Goal: Book appointment/travel/reservation

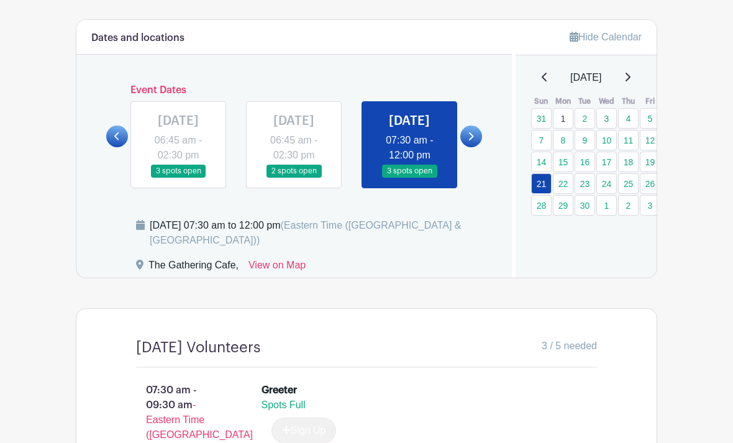
scroll to position [748, 0]
click at [631, 80] on icon at bounding box center [628, 77] width 5 height 9
click at [631, 81] on icon at bounding box center [628, 78] width 6 height 10
click at [631, 75] on icon at bounding box center [628, 78] width 6 height 10
click at [631, 79] on icon at bounding box center [628, 78] width 6 height 10
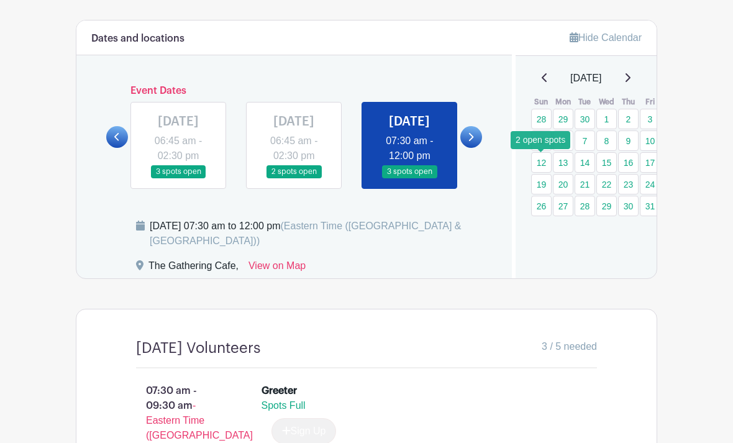
click at [539, 169] on link "12" at bounding box center [541, 162] width 21 height 21
click at [539, 162] on link "12" at bounding box center [541, 162] width 21 height 21
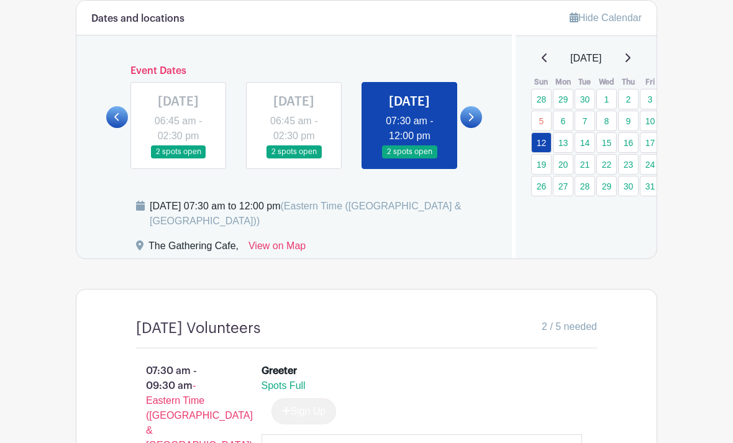
scroll to position [769, 0]
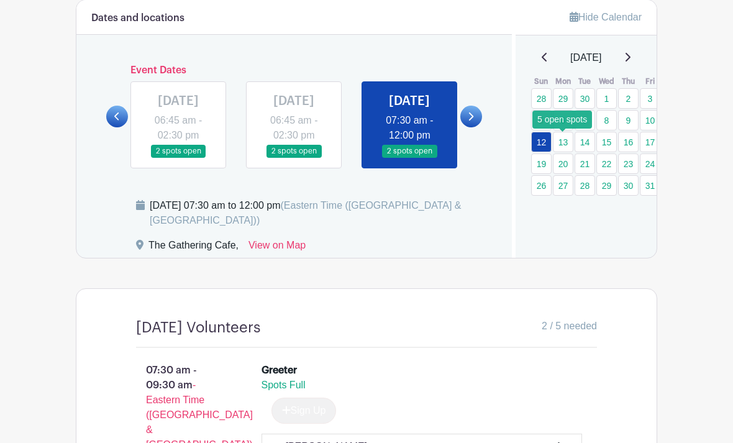
click at [567, 143] on link "13" at bounding box center [563, 142] width 21 height 21
click at [566, 146] on link "13" at bounding box center [563, 142] width 21 height 21
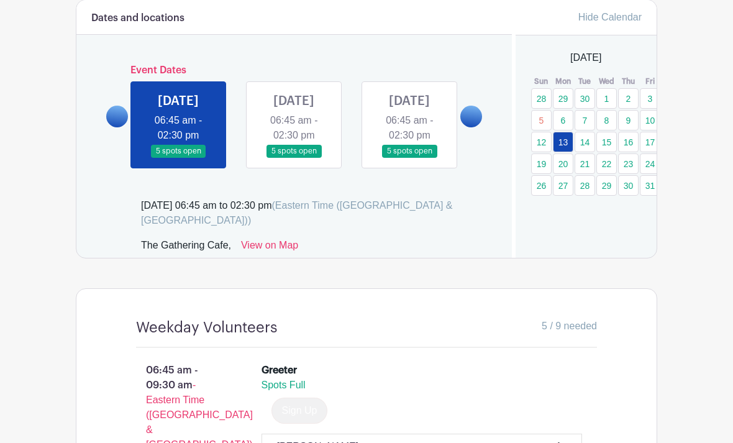
click at [566, 142] on link "13" at bounding box center [563, 142] width 21 height 21
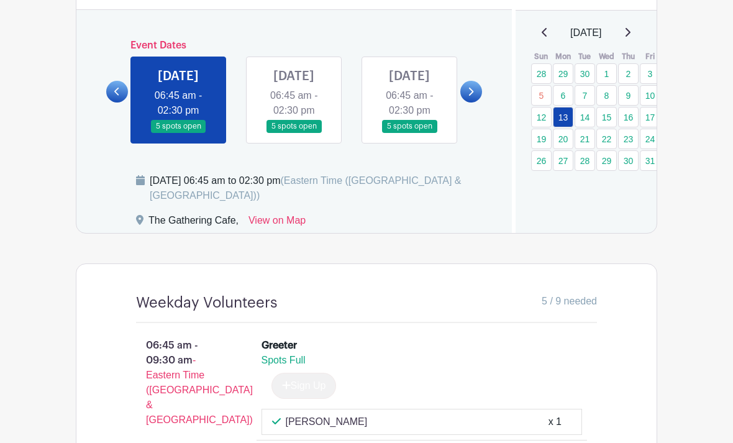
scroll to position [790, 0]
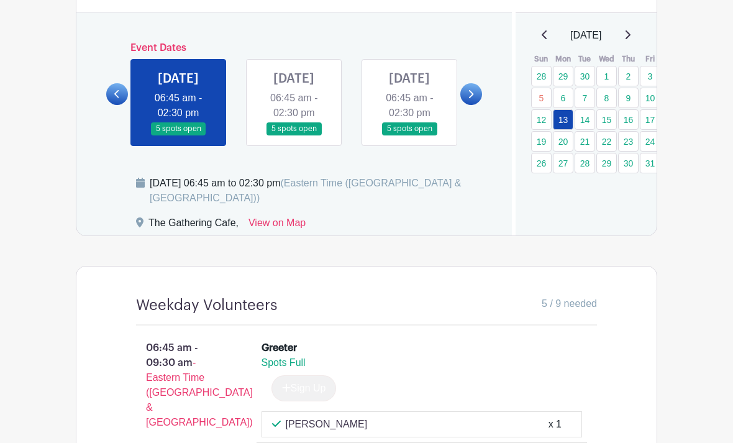
click at [294, 136] on link at bounding box center [294, 136] width 0 height 0
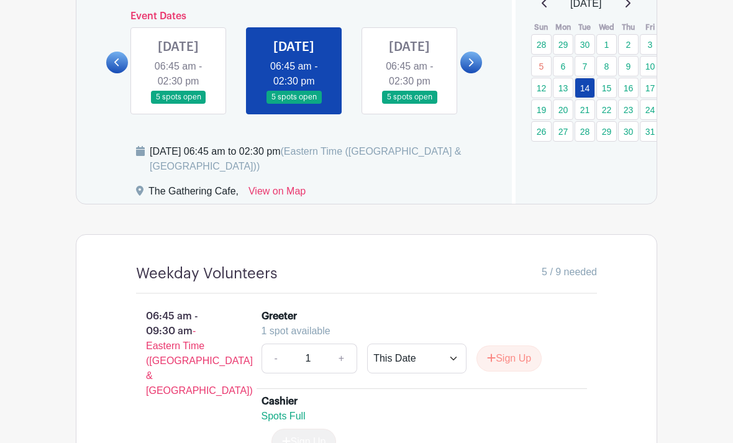
scroll to position [821, 0]
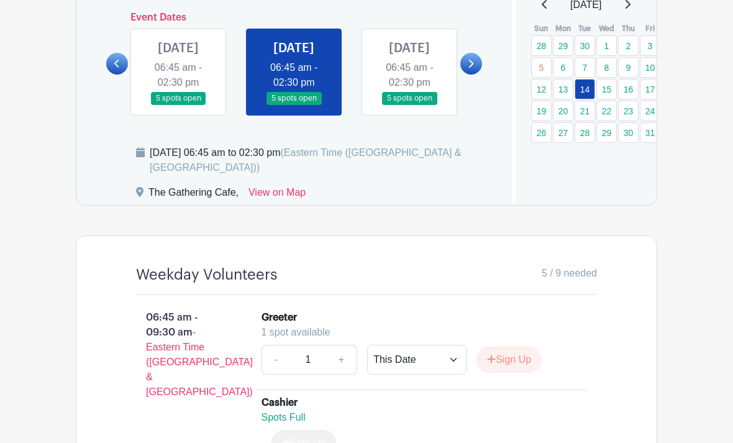
click at [410, 106] on link at bounding box center [410, 106] width 0 height 0
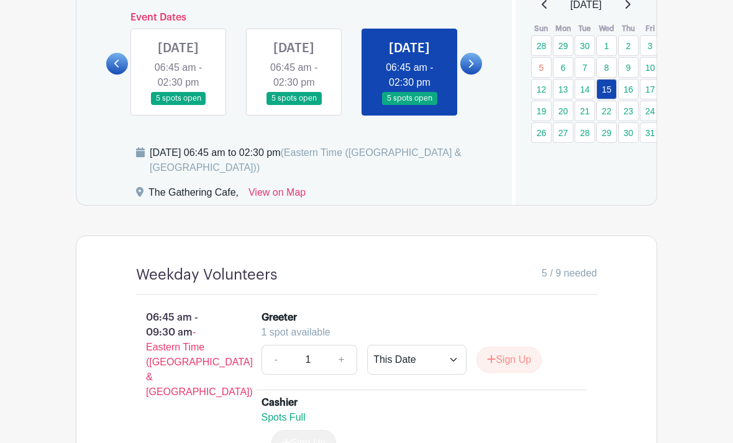
click at [410, 105] on link at bounding box center [410, 105] width 0 height 0
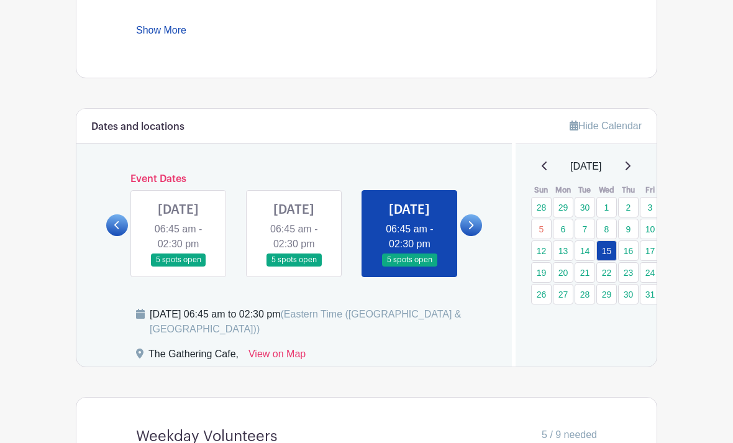
scroll to position [660, 0]
click at [628, 248] on link "16" at bounding box center [628, 250] width 21 height 21
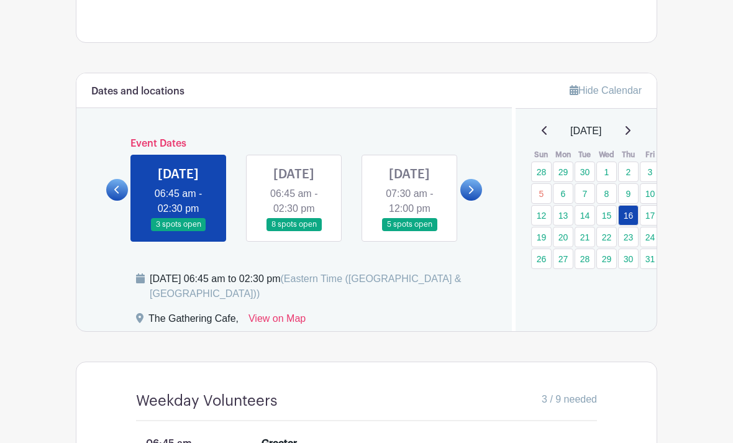
scroll to position [697, 0]
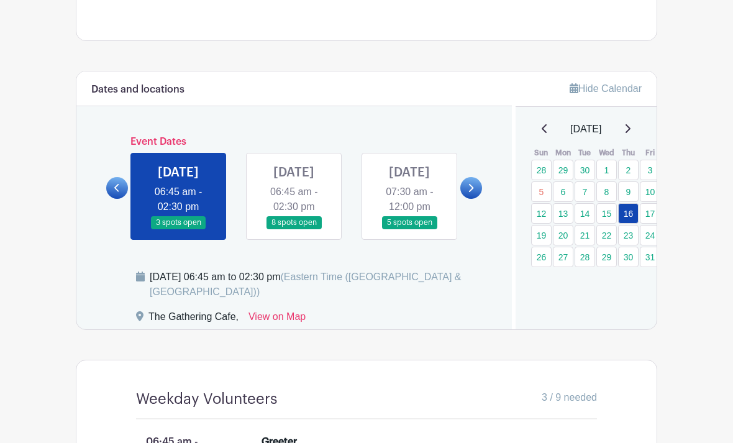
click at [294, 229] on link at bounding box center [294, 229] width 0 height 0
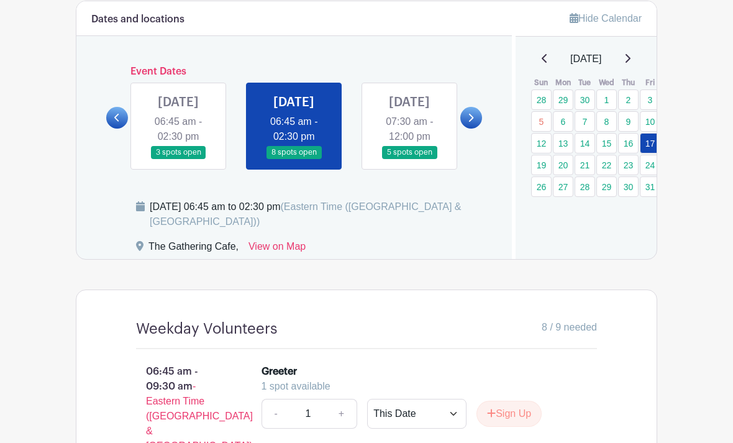
scroll to position [744, 0]
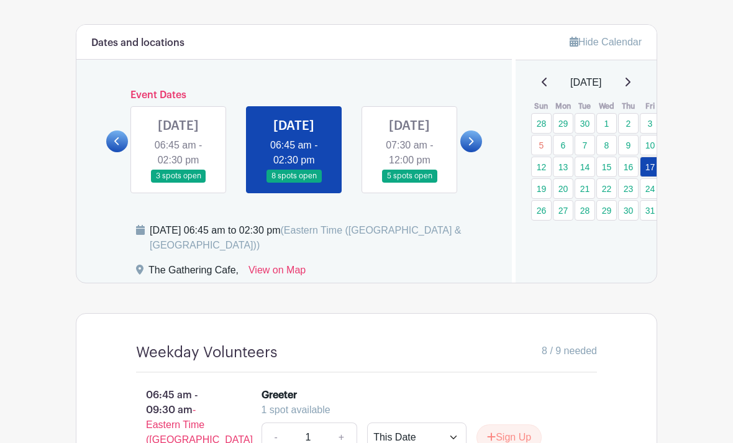
click at [410, 183] on link at bounding box center [410, 183] width 0 height 0
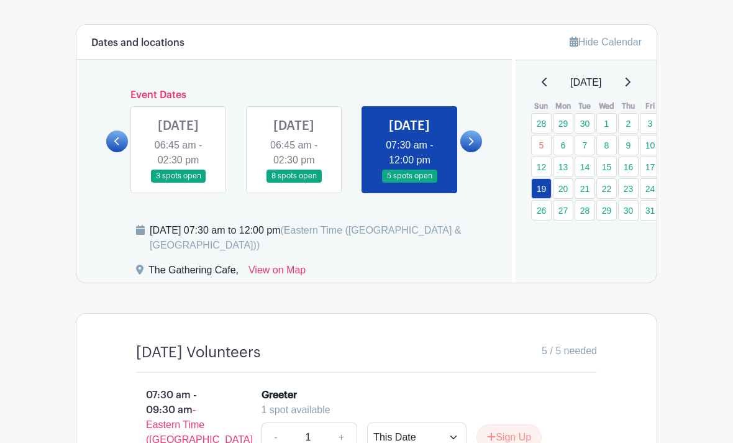
click at [410, 183] on link at bounding box center [410, 183] width 0 height 0
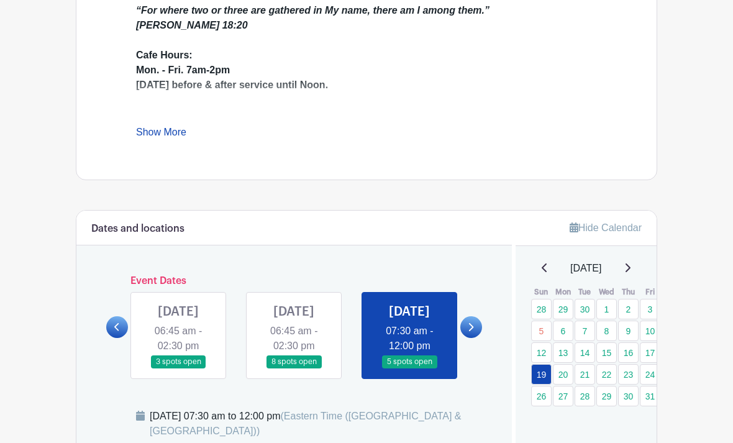
scroll to position [556, 0]
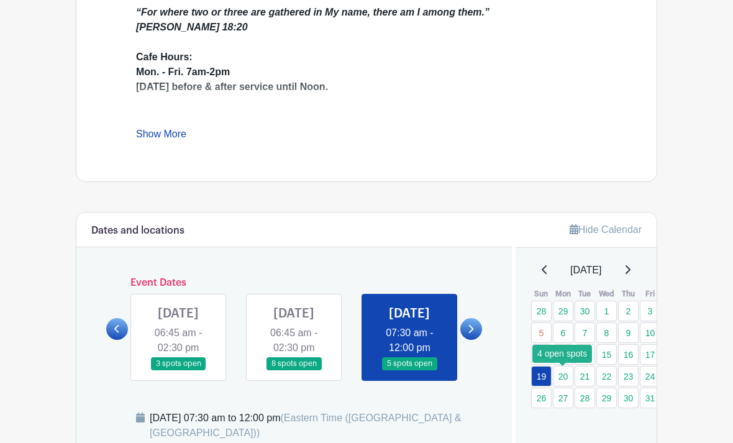
click at [566, 378] on link "20" at bounding box center [563, 376] width 21 height 21
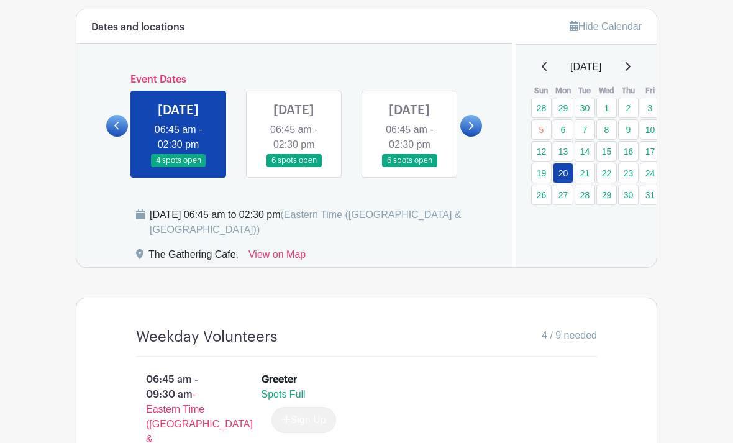
scroll to position [759, 0]
click at [584, 178] on link "21" at bounding box center [585, 173] width 21 height 21
click at [588, 174] on link "21" at bounding box center [585, 173] width 21 height 21
click at [580, 177] on link "21" at bounding box center [585, 173] width 21 height 21
click at [585, 173] on link "21" at bounding box center [585, 173] width 21 height 21
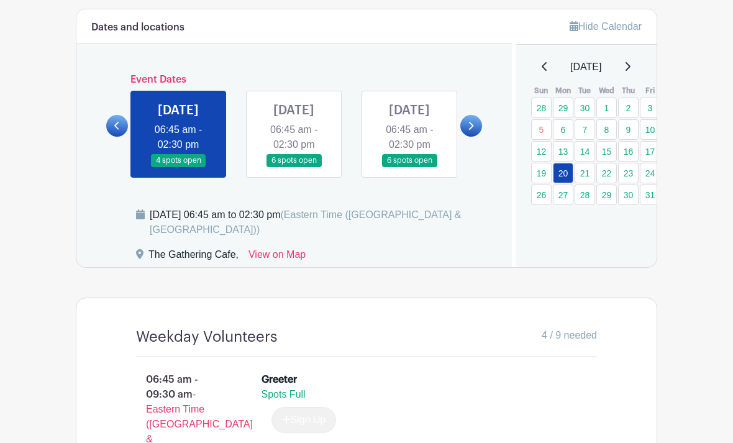
click at [294, 167] on link at bounding box center [294, 167] width 0 height 0
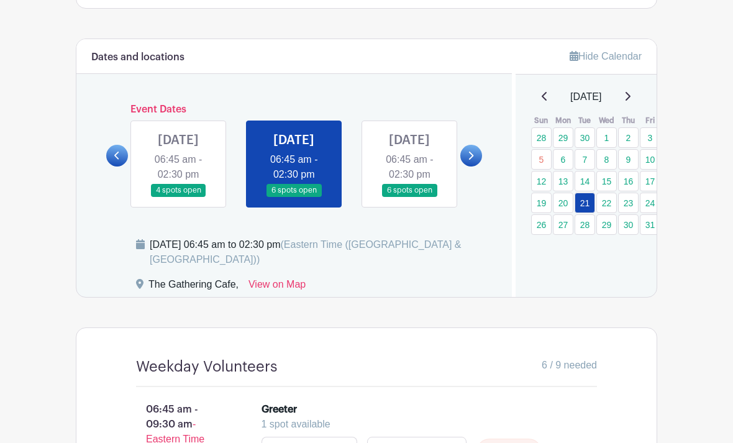
scroll to position [728, 0]
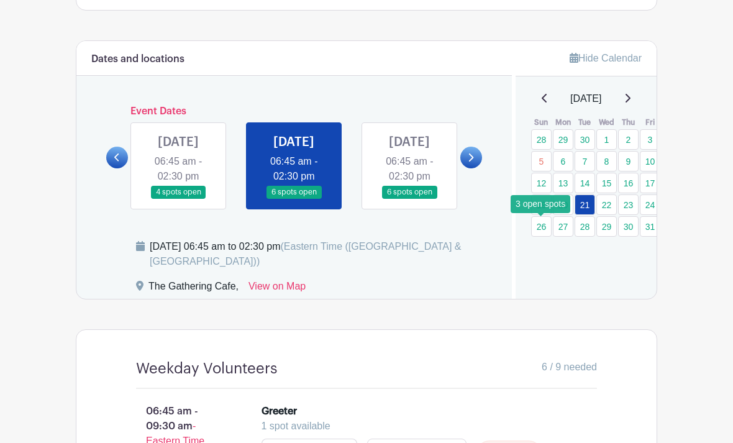
click at [542, 230] on link "26" at bounding box center [541, 226] width 21 height 21
click at [546, 232] on link "26" at bounding box center [541, 226] width 21 height 21
click at [543, 227] on link "26" at bounding box center [541, 226] width 21 height 21
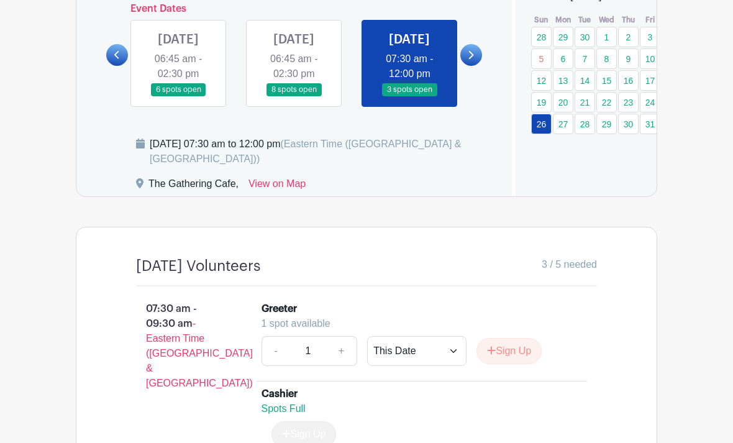
scroll to position [830, 0]
click at [562, 128] on link "27" at bounding box center [563, 124] width 21 height 21
click at [566, 128] on link "27" at bounding box center [563, 124] width 21 height 21
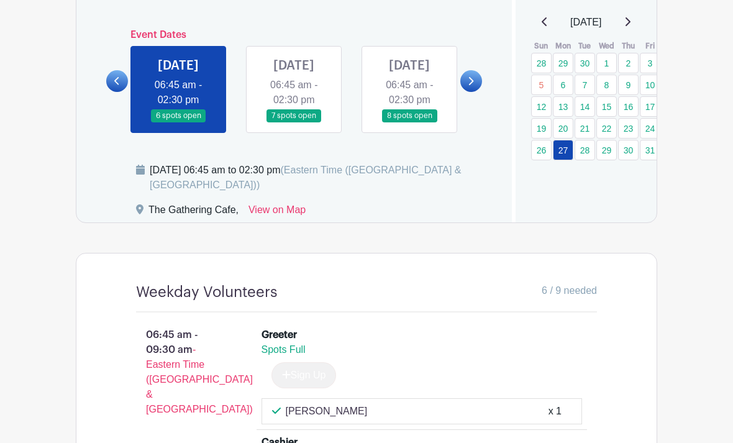
scroll to position [805, 0]
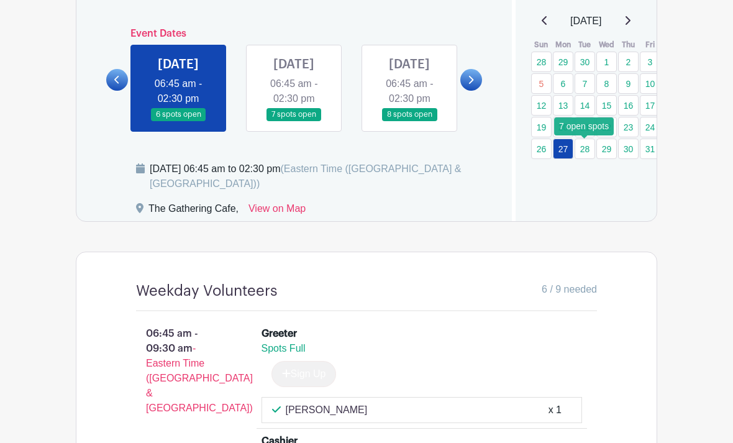
click at [588, 152] on link "28" at bounding box center [585, 149] width 21 height 21
click at [584, 152] on link "28" at bounding box center [585, 149] width 21 height 21
click at [590, 153] on link "28" at bounding box center [585, 149] width 21 height 21
click at [587, 157] on link "28" at bounding box center [585, 149] width 21 height 21
click at [294, 121] on link at bounding box center [294, 121] width 0 height 0
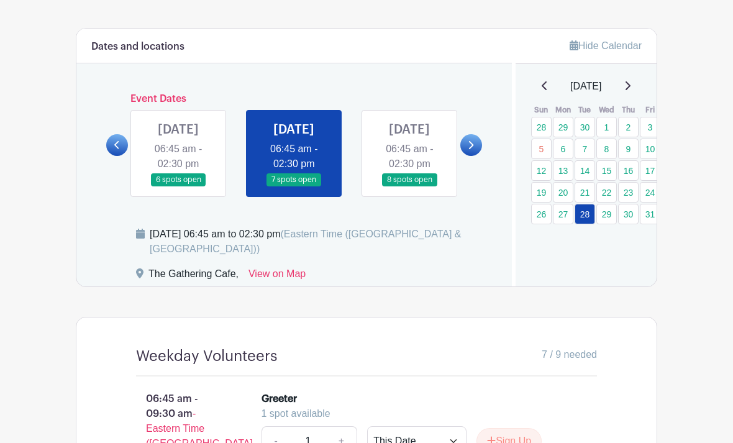
scroll to position [733, 0]
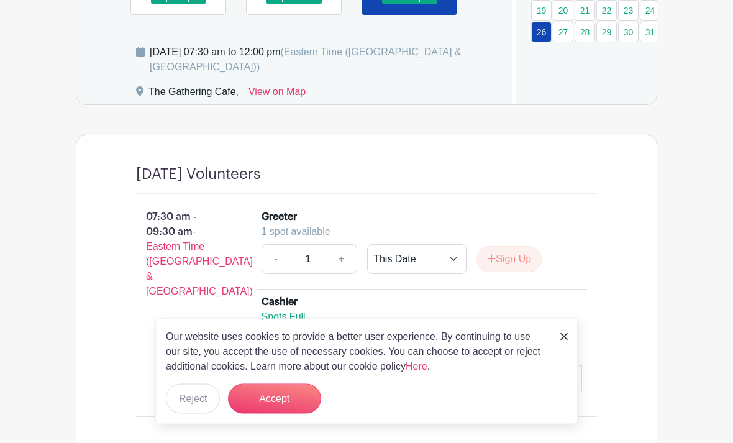
scroll to position [883, 0]
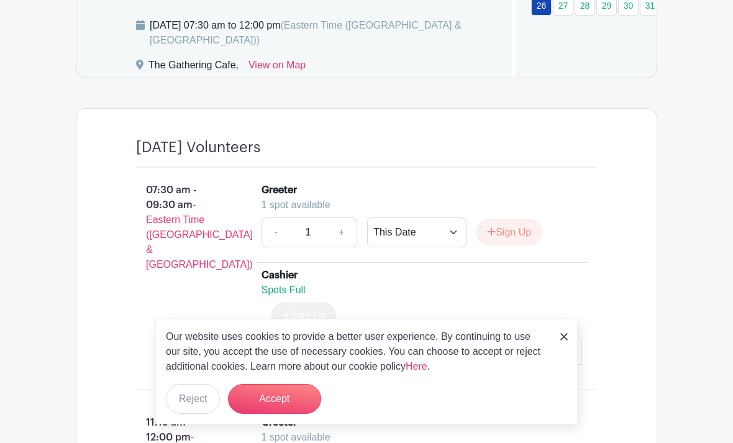
click at [564, 344] on link at bounding box center [564, 336] width 7 height 15
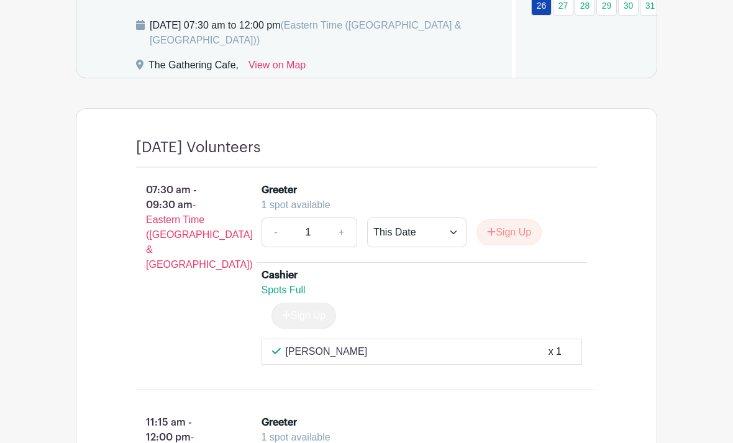
click at [567, 375] on div "07:30 am - 09:30 am - Eastern Time (US & Canada) Greeter 1 spot available - 1 +…" at bounding box center [366, 397] width 521 height 459
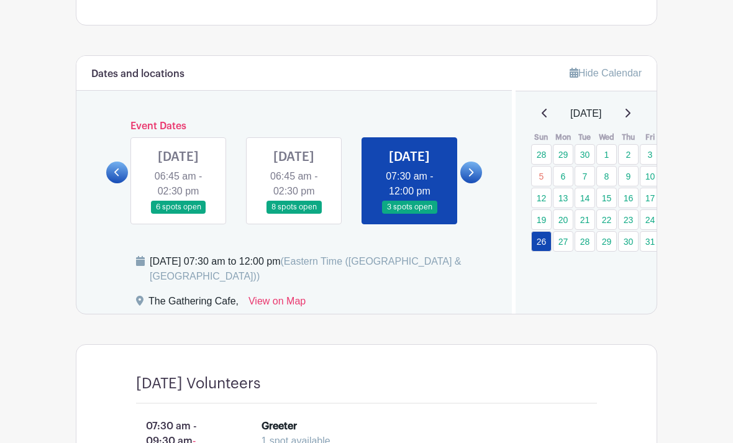
scroll to position [644, 0]
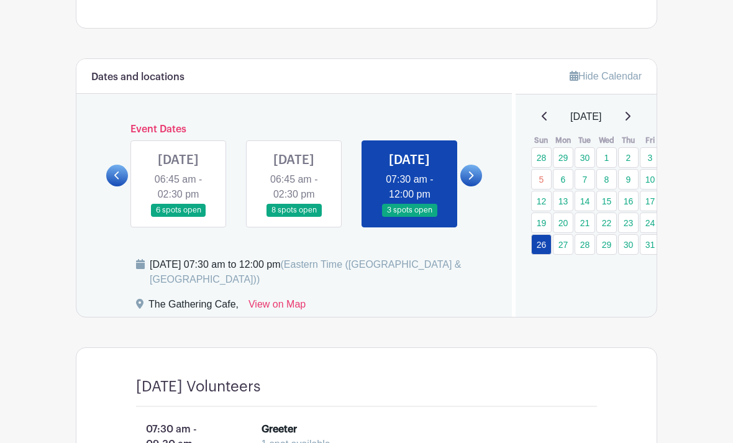
click at [561, 234] on link "27" at bounding box center [563, 244] width 21 height 21
click at [566, 234] on link "27" at bounding box center [563, 244] width 21 height 21
click at [567, 234] on link "27" at bounding box center [563, 244] width 21 height 21
click at [559, 229] on div "Hide Calendar October 2025 Sun Mon Tue Wed Thu Fri Sat 28 29 30 1 2 3 4 5 6 7 8…" at bounding box center [584, 188] width 145 height 258
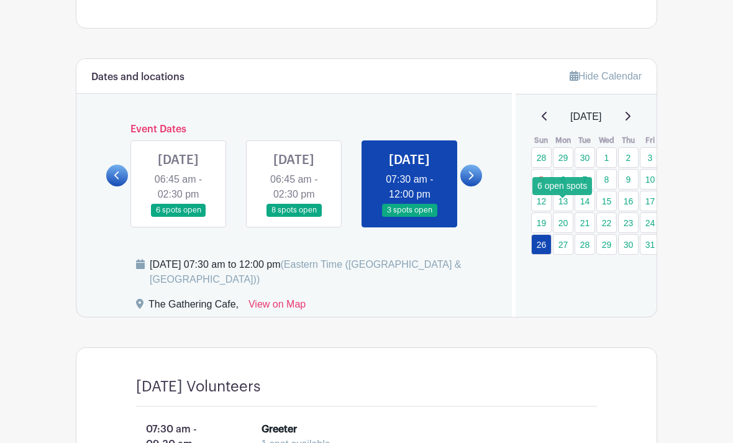
click at [562, 234] on link "27" at bounding box center [563, 244] width 21 height 21
click at [563, 234] on link "27" at bounding box center [563, 244] width 21 height 21
click at [567, 234] on link "27" at bounding box center [563, 244] width 21 height 21
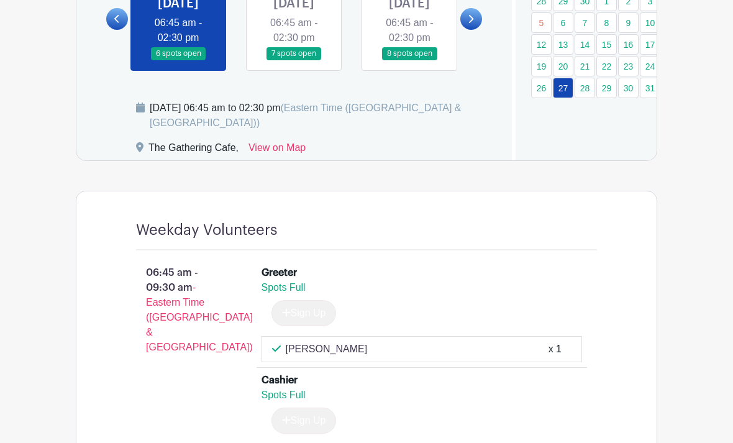
scroll to position [791, 0]
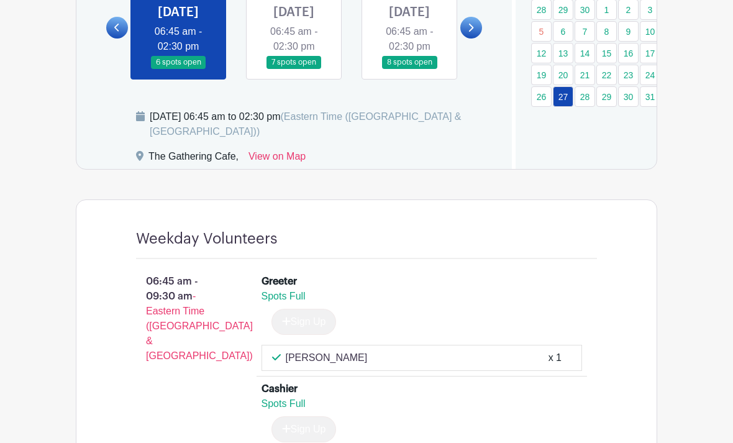
click at [294, 70] on link at bounding box center [294, 70] width 0 height 0
